Goal: Task Accomplishment & Management: Manage account settings

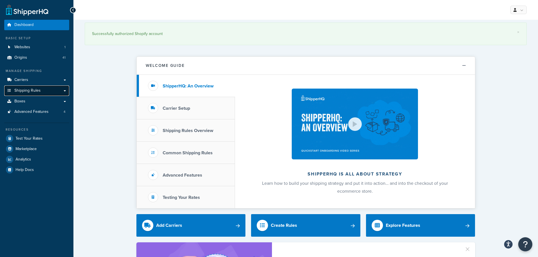
click at [49, 88] on link "Shipping Rules" at bounding box center [36, 91] width 65 height 10
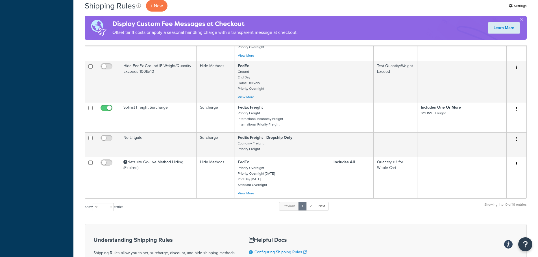
scroll to position [254, 0]
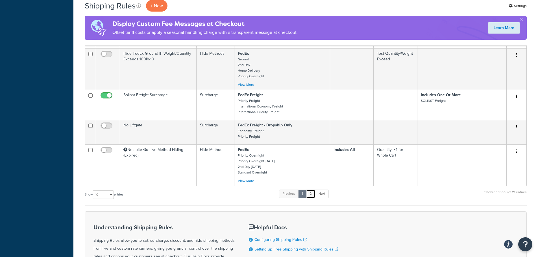
click at [313, 194] on link "2" at bounding box center [310, 194] width 9 height 8
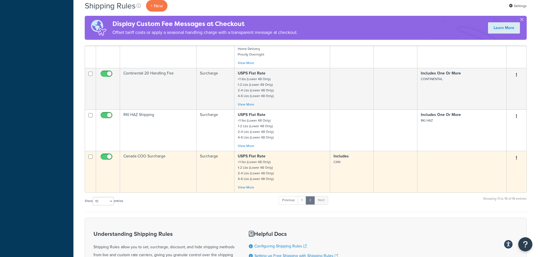
click at [154, 161] on td "Canada COO Surcharge" at bounding box center [158, 172] width 77 height 42
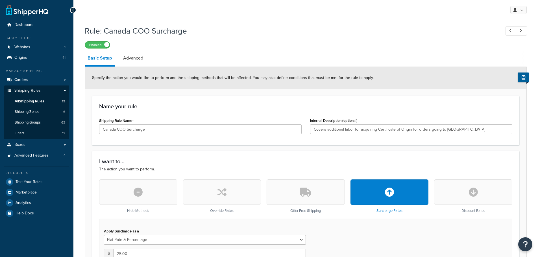
select select "FLAT_RATE_AND_PERCENTAGE"
select select "ORDER"
click at [136, 61] on link "Advanced" at bounding box center [133, 58] width 26 height 14
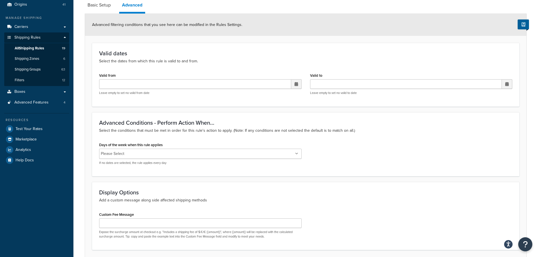
scroll to position [41, 0]
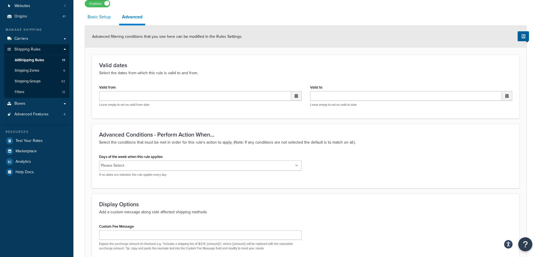
click at [99, 18] on link "Basic Setup" at bounding box center [99, 17] width 29 height 14
select select "FLAT_RATE_AND_PERCENTAGE"
select select "ORDER"
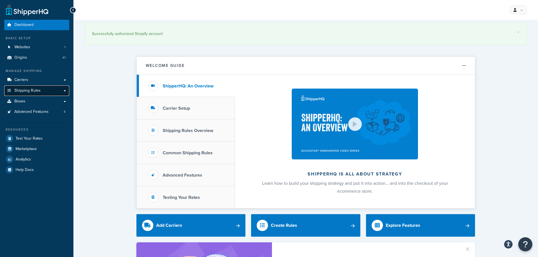
click at [44, 89] on link "Shipping Rules" at bounding box center [36, 91] width 65 height 10
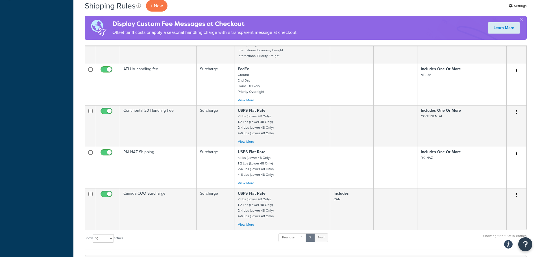
scroll to position [311, 0]
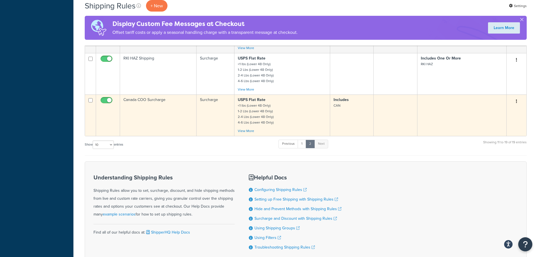
click at [160, 111] on td "Canada COO Surcharge" at bounding box center [158, 116] width 77 height 42
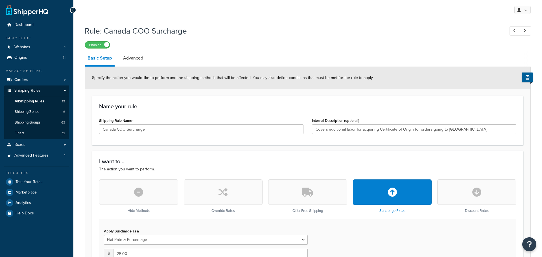
select select "FLAT_RATE_AND_PERCENTAGE"
select select "ORDER"
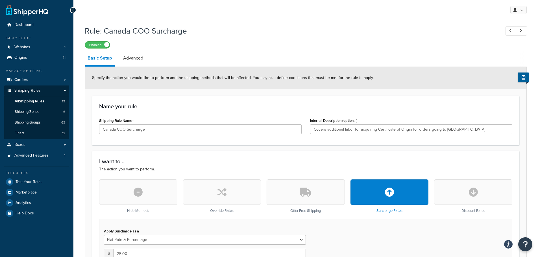
click at [136, 54] on link "Advanced" at bounding box center [133, 58] width 26 height 14
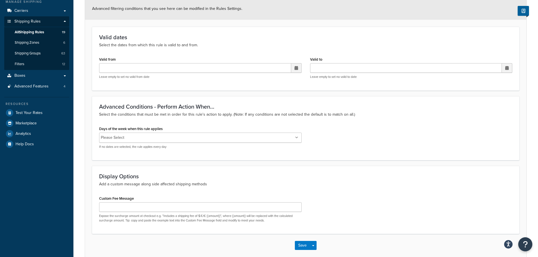
scroll to position [98, 0]
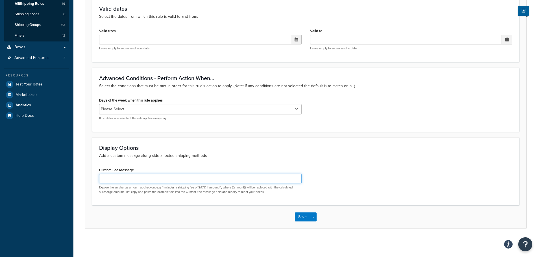
click at [173, 177] on input "Custom Fee Message" at bounding box center [200, 179] width 202 height 10
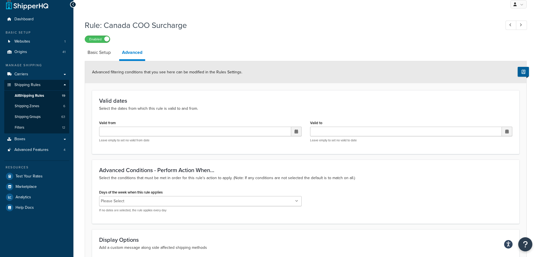
scroll to position [0, 0]
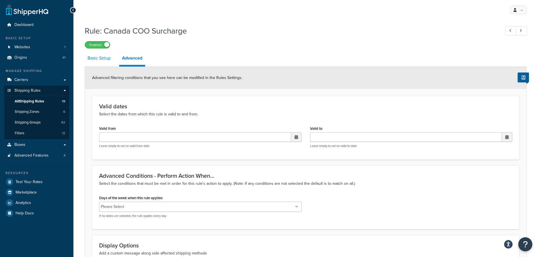
click at [100, 59] on link "Basic Setup" at bounding box center [99, 58] width 29 height 14
select select "FLAT_RATE_AND_PERCENTAGE"
select select "ORDER"
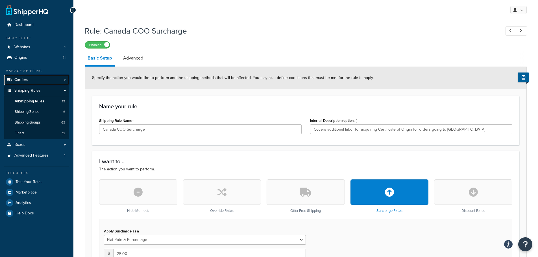
click at [19, 79] on span "Carriers" at bounding box center [21, 80] width 14 height 5
